Goal: Task Accomplishment & Management: Complete application form

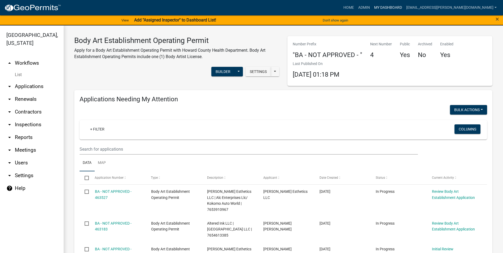
click at [403, 6] on link "My Dashboard" at bounding box center [388, 8] width 32 height 10
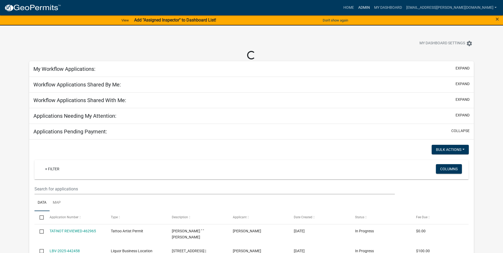
click at [372, 6] on link "Admin" at bounding box center [364, 8] width 16 height 10
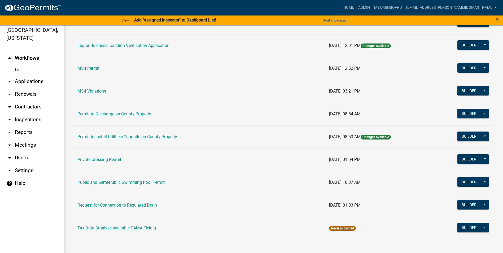
scroll to position [6, 0]
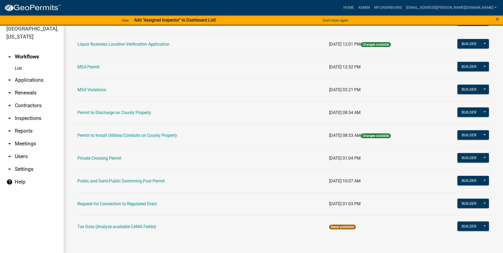
click at [142, 178] on td "Public and Semi-Public Swimming Pool Permit" at bounding box center [200, 181] width 252 height 23
click at [143, 181] on link "Public and Semi-Public Swimming Pool Permit" at bounding box center [120, 180] width 87 height 5
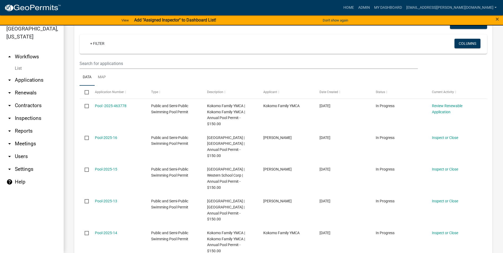
scroll to position [80, 0]
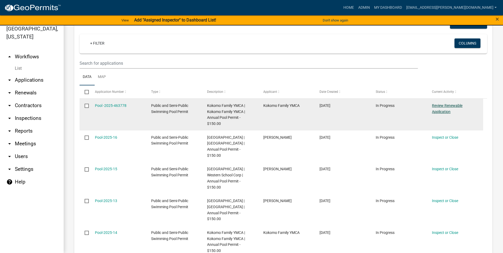
click at [438, 106] on link "Review Renewable Application" at bounding box center [447, 108] width 30 height 10
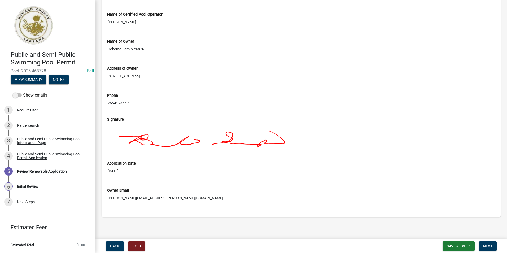
scroll to position [425, 0]
click at [484, 245] on span "Next" at bounding box center [487, 246] width 9 height 4
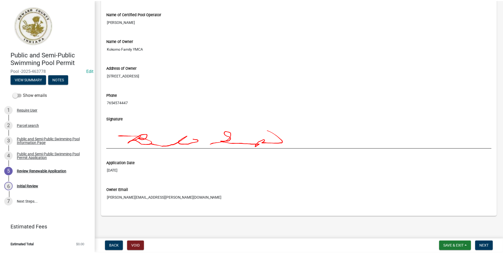
scroll to position [0, 0]
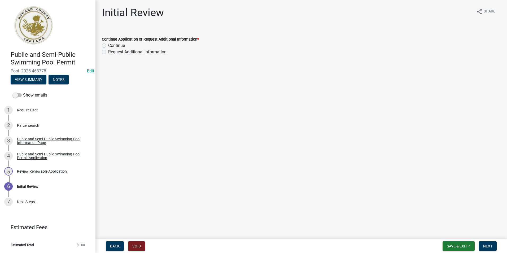
click at [108, 46] on label "Continue" at bounding box center [116, 45] width 17 height 6
click at [108, 46] on input "Continue" at bounding box center [109, 43] width 3 height 3
radio input "true"
click at [492, 246] on span "Next" at bounding box center [487, 246] width 9 height 4
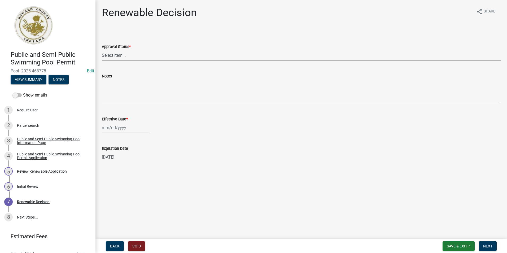
drag, startPoint x: 137, startPoint y: 54, endPoint x: 134, endPoint y: 56, distance: 3.3
click at [137, 54] on select "Select Item... Approved Denied" at bounding box center [301, 55] width 399 height 11
click at [102, 50] on select "Select Item... Approved Denied" at bounding box center [301, 55] width 399 height 11
select select "6cfd4193-1f57-4c7e-a5e5-f68c9e85a162"
click at [125, 128] on div at bounding box center [126, 127] width 49 height 11
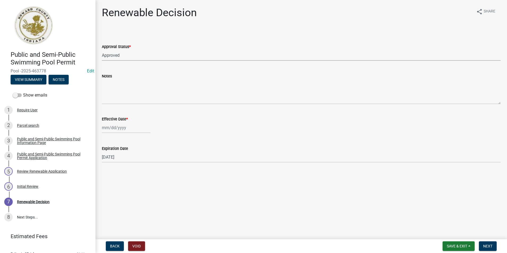
select select "8"
select select "2025"
click at [132, 174] on div "14" at bounding box center [132, 173] width 8 height 8
type input "[DATE]"
click at [485, 249] on button "Next" at bounding box center [488, 246] width 18 height 10
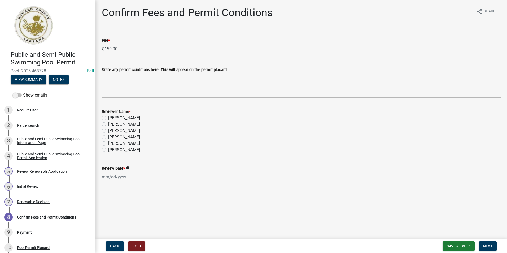
click at [108, 148] on label "[PERSON_NAME]" at bounding box center [124, 150] width 32 height 6
click at [108, 148] on input "[PERSON_NAME]" at bounding box center [109, 148] width 3 height 3
radio input "true"
click at [119, 179] on div at bounding box center [126, 177] width 49 height 11
select select "8"
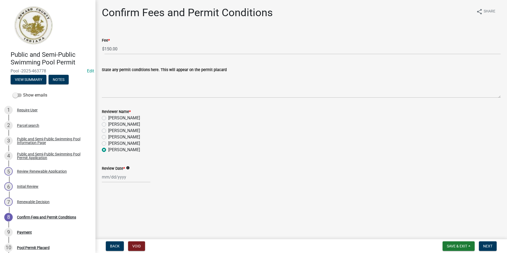
select select "2025"
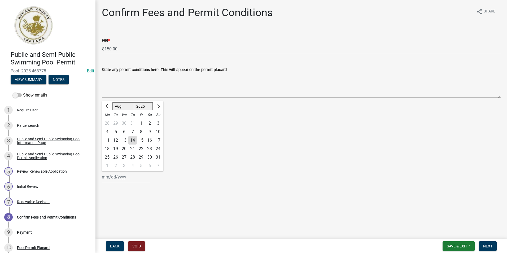
click at [133, 140] on div "14" at bounding box center [132, 140] width 8 height 8
type input "[DATE]"
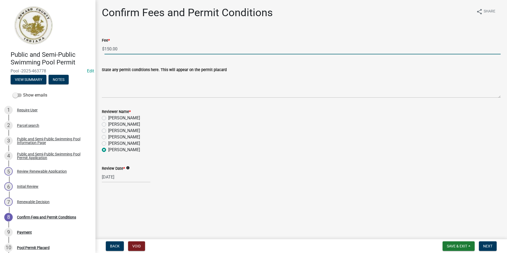
drag, startPoint x: 127, startPoint y: 49, endPoint x: 97, endPoint y: 49, distance: 29.4
click at [98, 49] on div "Confirm Fees and Permit Conditions share Share Fee * $ 150.00 State any permit …" at bounding box center [300, 99] width 411 height 186
type input "0.00"
click at [490, 248] on span "Next" at bounding box center [487, 246] width 9 height 4
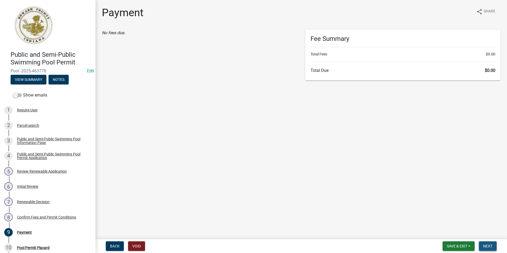
click at [492, 244] on span "Next" at bounding box center [487, 246] width 9 height 4
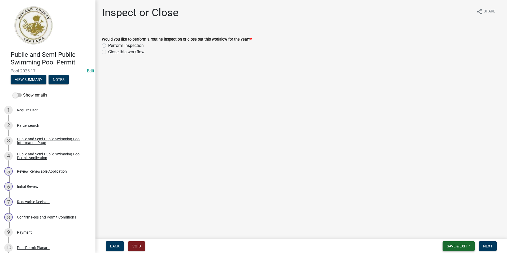
click at [460, 246] on span "Save & Exit" at bounding box center [457, 246] width 20 height 4
click at [447, 232] on button "Save & Exit" at bounding box center [453, 232] width 42 height 13
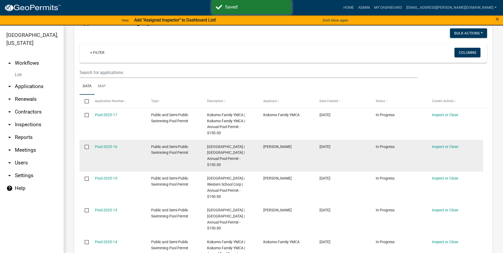
scroll to position [80, 0]
